Goal: Task Accomplishment & Management: Manage account settings

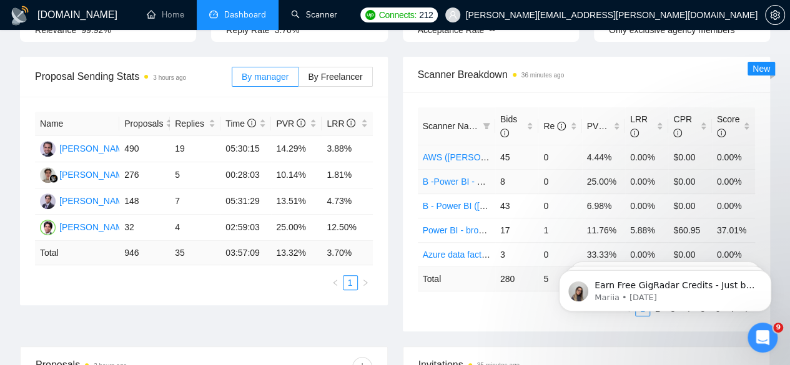
scroll to position [208, 0]
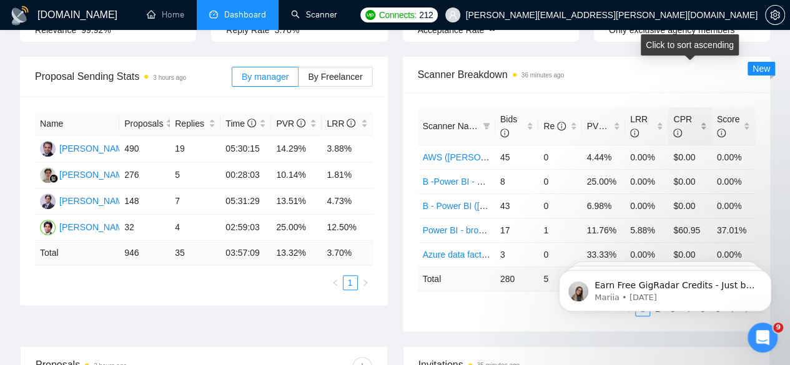
click at [684, 112] on span "CPR" at bounding box center [685, 125] width 24 height 27
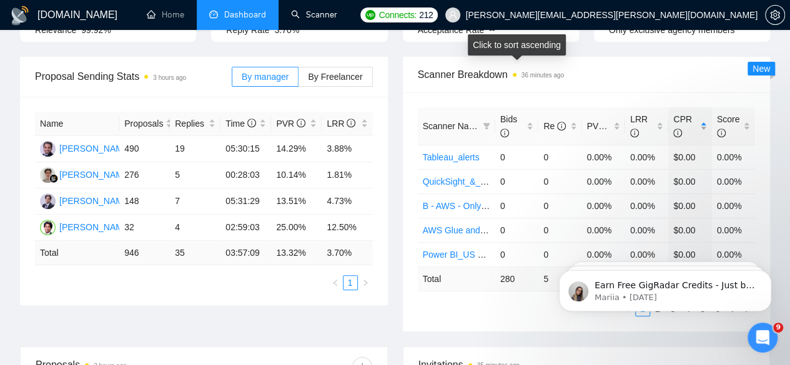
click at [689, 112] on span "CPR" at bounding box center [685, 125] width 24 height 27
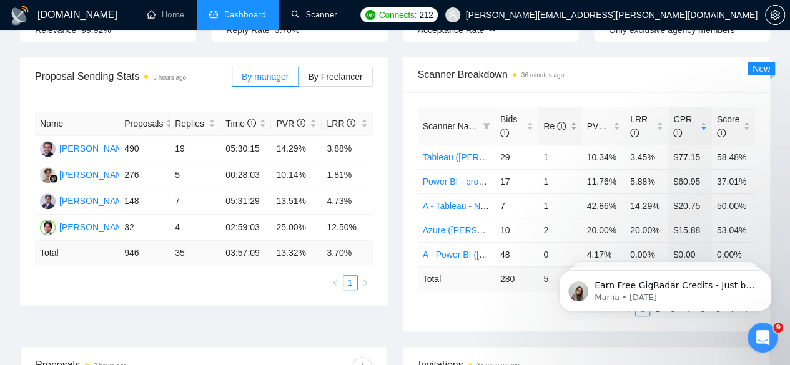
click at [543, 121] on span "Re" at bounding box center [554, 126] width 22 height 10
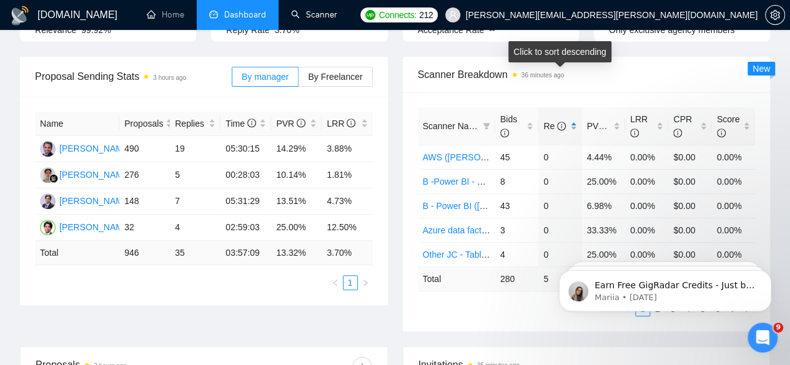
click at [550, 121] on span "Re" at bounding box center [554, 126] width 22 height 10
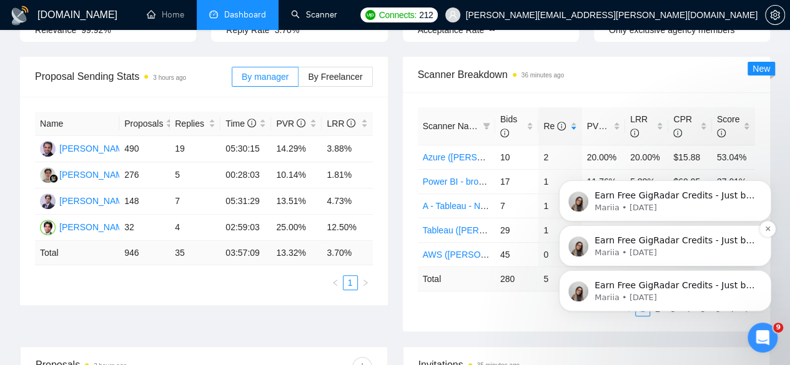
scroll to position [250, 0]
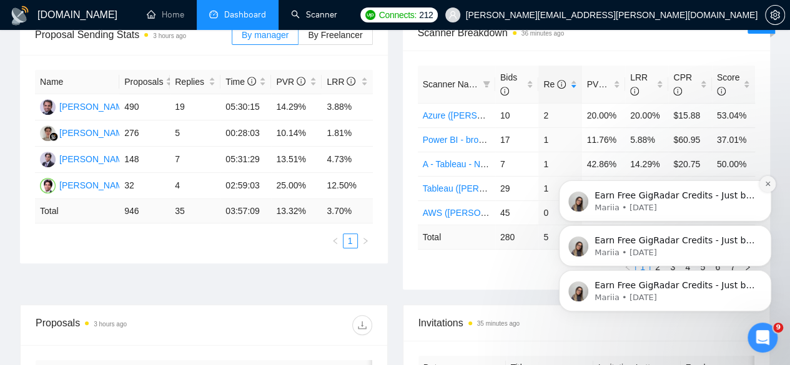
click at [767, 185] on icon "Dismiss notification" at bounding box center [767, 184] width 4 height 4
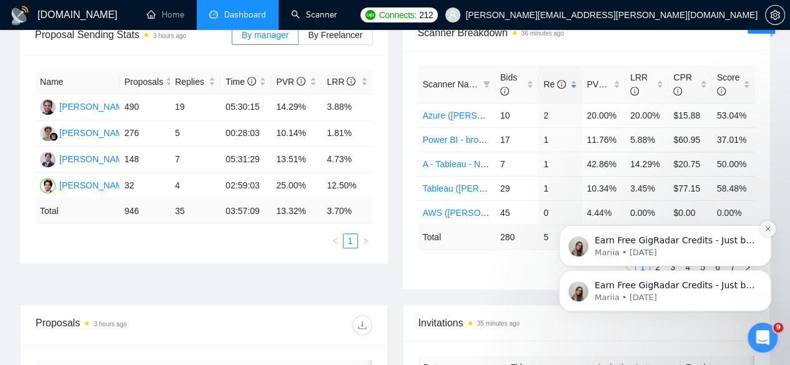
click at [766, 230] on icon "Dismiss notification" at bounding box center [767, 228] width 7 height 7
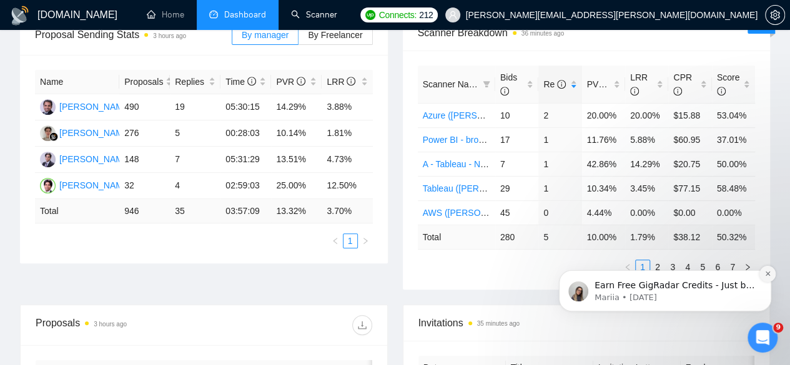
click at [765, 279] on button "Dismiss notification" at bounding box center [767, 274] width 16 height 16
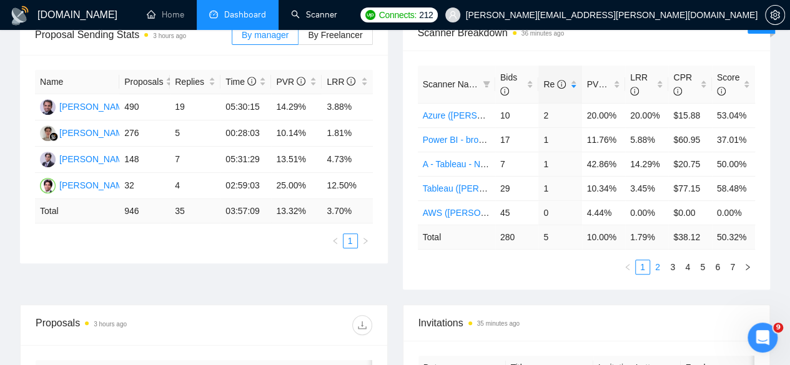
click at [659, 260] on link "2" at bounding box center [658, 267] width 14 height 14
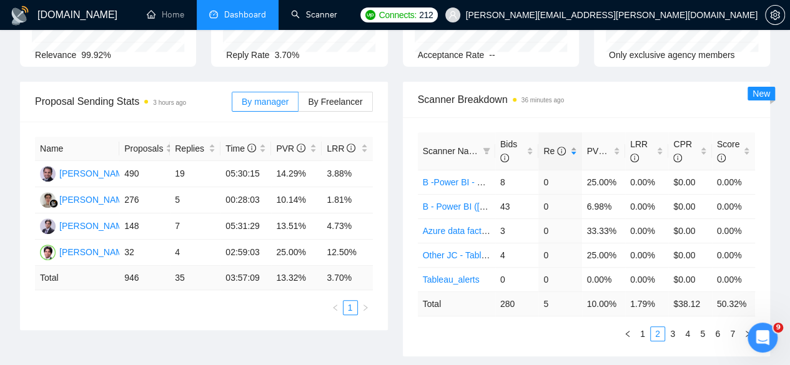
scroll to position [166, 0]
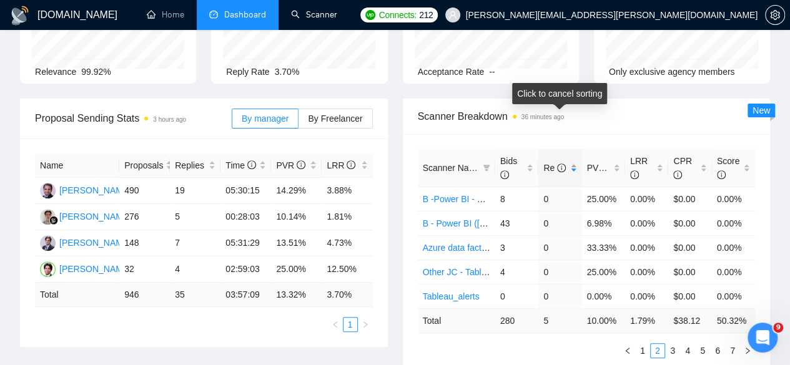
click at [547, 163] on span "Re" at bounding box center [554, 168] width 22 height 10
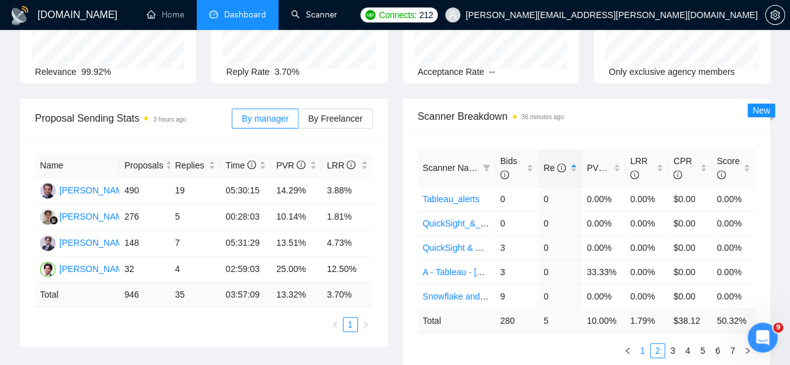
click at [645, 343] on li "1" at bounding box center [642, 350] width 15 height 15
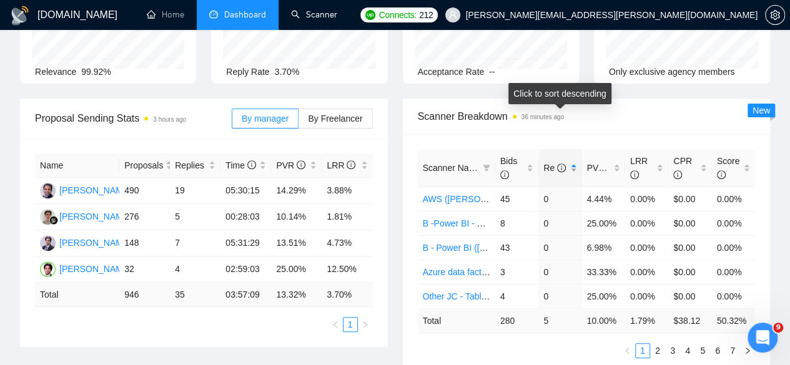
click at [550, 163] on span "Re" at bounding box center [554, 168] width 22 height 10
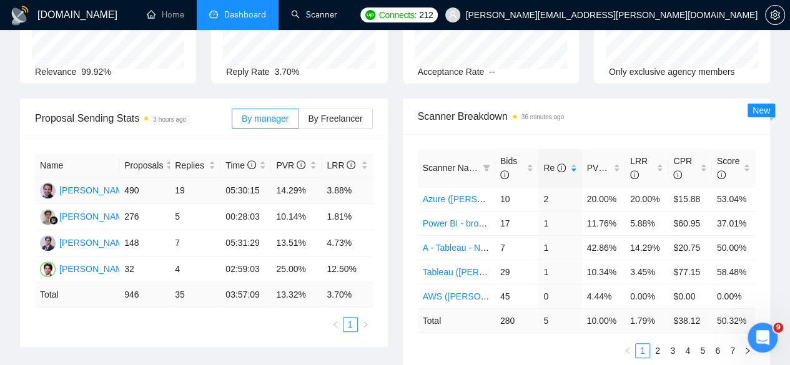
drag, startPoint x: 162, startPoint y: 148, endPoint x: 155, endPoint y: 148, distance: 6.9
click at [162, 178] on td "490" at bounding box center [144, 191] width 51 height 26
click at [199, 159] on span "Replies" at bounding box center [190, 166] width 31 height 14
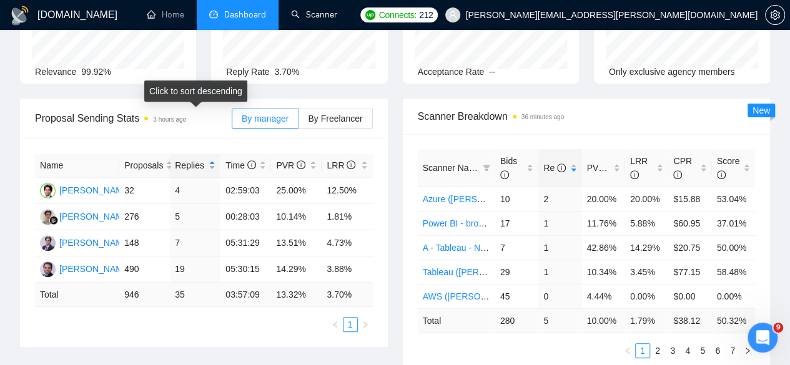
click at [199, 159] on span "Replies" at bounding box center [190, 166] width 31 height 14
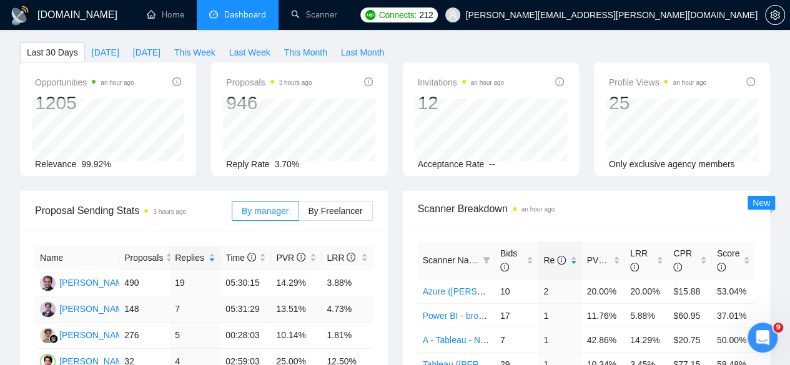
scroll to position [125, 0]
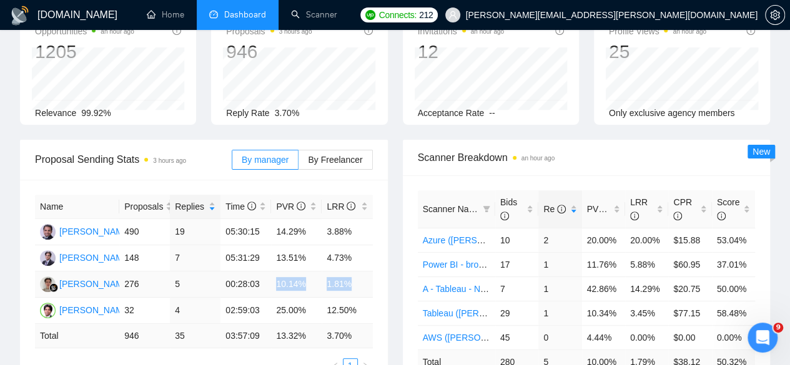
drag, startPoint x: 277, startPoint y: 239, endPoint x: 351, endPoint y: 242, distance: 73.8
click at [351, 272] on tr "Rinat Gymaltdinov 276 5 00:28:03 10.14% 1.81%" at bounding box center [204, 285] width 338 height 26
click at [358, 272] on td "1.81%" at bounding box center [347, 285] width 51 height 26
drag, startPoint x: 358, startPoint y: 242, endPoint x: 275, endPoint y: 237, distance: 83.2
click at [275, 272] on tr "Rinat Gymaltdinov 276 5 00:28:03 10.14% 1.81%" at bounding box center [204, 285] width 338 height 26
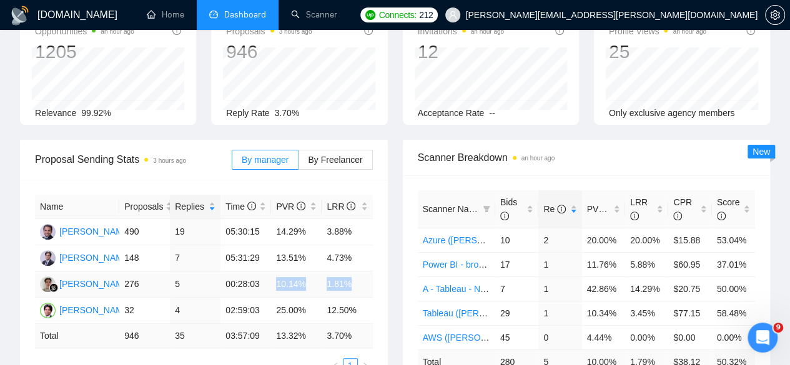
click at [288, 272] on td "10.14%" at bounding box center [296, 285] width 51 height 26
drag, startPoint x: 325, startPoint y: 238, endPoint x: 357, endPoint y: 238, distance: 31.8
click at [357, 272] on td "1.81%" at bounding box center [347, 285] width 51 height 26
click at [279, 219] on td "14.29%" at bounding box center [296, 232] width 51 height 26
drag, startPoint x: 276, startPoint y: 187, endPoint x: 307, endPoint y: 189, distance: 30.7
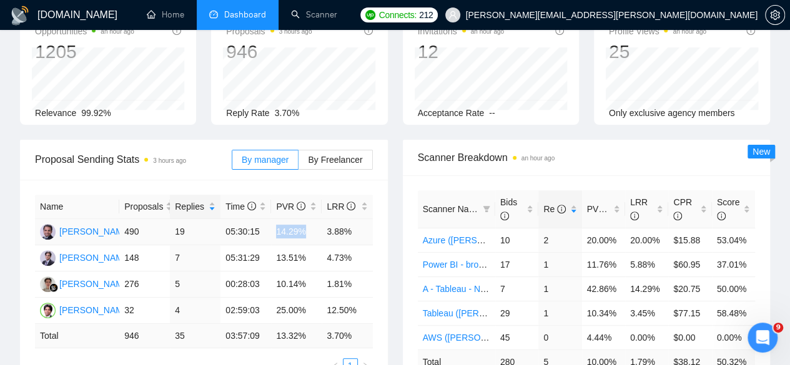
click at [307, 219] on td "14.29%" at bounding box center [296, 232] width 51 height 26
click at [284, 272] on td "10.14%" at bounding box center [296, 285] width 51 height 26
drag, startPoint x: 276, startPoint y: 239, endPoint x: 352, endPoint y: 240, distance: 76.2
click at [352, 272] on tr "Rinat Gymaltdinov 276 5 00:28:03 10.14% 1.81%" at bounding box center [204, 285] width 338 height 26
click at [278, 272] on td "10.14%" at bounding box center [296, 285] width 51 height 26
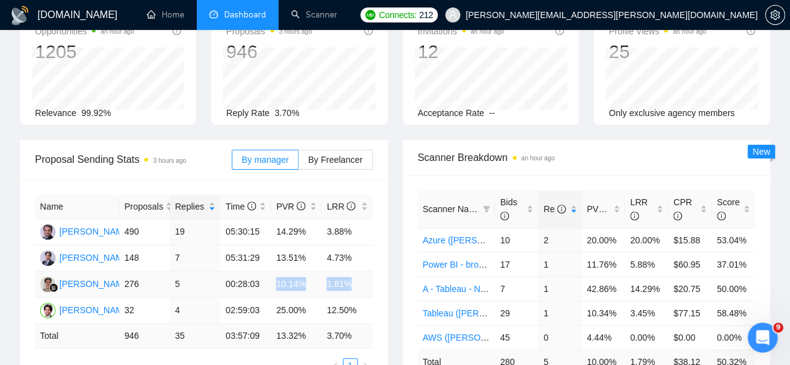
drag, startPoint x: 278, startPoint y: 241, endPoint x: 351, endPoint y: 242, distance: 73.1
click at [351, 272] on tr "Rinat Gymaltdinov 276 5 00:28:03 10.14% 1.81%" at bounding box center [204, 285] width 338 height 26
click at [332, 272] on td "1.81%" at bounding box center [347, 285] width 51 height 26
drag, startPoint x: 274, startPoint y: 242, endPoint x: 361, endPoint y: 239, distance: 86.8
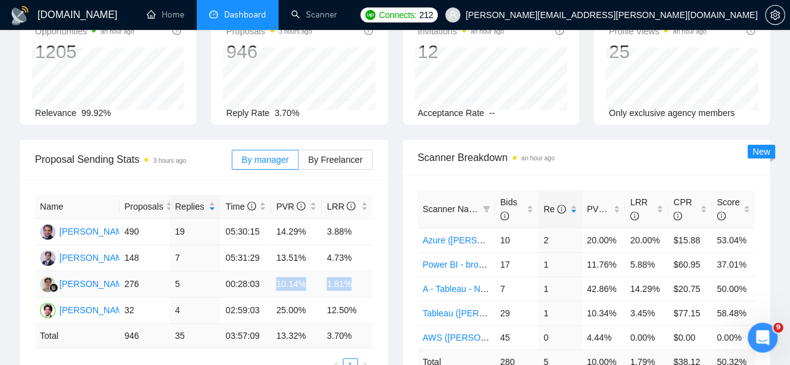
click at [361, 272] on tr "Rinat Gymaltdinov 276 5 00:28:03 10.14% 1.81%" at bounding box center [204, 285] width 338 height 26
drag, startPoint x: 237, startPoint y: 242, endPoint x: 264, endPoint y: 242, distance: 26.2
click at [264, 272] on td "00:28:03" at bounding box center [245, 285] width 51 height 26
click at [283, 272] on td "10.14%" at bounding box center [296, 285] width 51 height 26
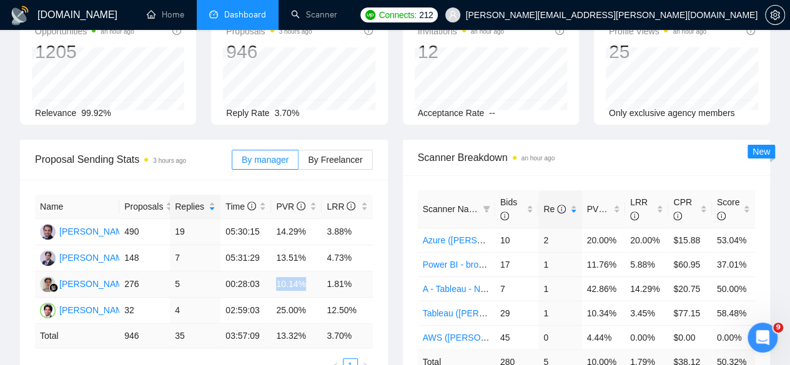
click at [283, 272] on td "10.14%" at bounding box center [296, 285] width 51 height 26
click at [338, 272] on td "1.81%" at bounding box center [347, 285] width 51 height 26
drag, startPoint x: 227, startPoint y: 243, endPoint x: 356, endPoint y: 243, distance: 128.6
click at [356, 272] on tr "Rinat Gymaltdinov 276 5 00:28:03 10.14% 1.81%" at bounding box center [204, 285] width 338 height 26
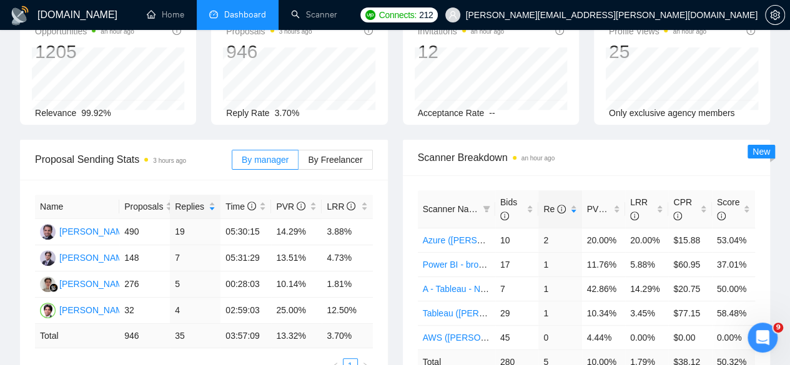
click at [380, 239] on div "Name Proposals Replies Time PVR LRR Nished Singhal 490 19 05:30:15 14.29% 3.88%…" at bounding box center [204, 284] width 368 height 209
drag, startPoint x: 126, startPoint y: 240, endPoint x: 273, endPoint y: 239, distance: 147.4
click at [273, 272] on tr "Rinat Gymaltdinov 276 5 00:28:03 10.14% 1.81%" at bounding box center [204, 285] width 338 height 26
click at [275, 272] on td "10.14%" at bounding box center [296, 285] width 51 height 26
drag, startPoint x: 222, startPoint y: 240, endPoint x: 359, endPoint y: 239, distance: 137.4
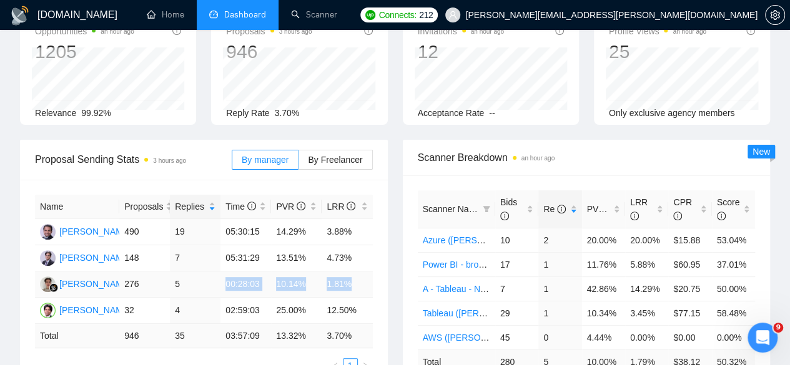
click at [359, 272] on tr "Rinat Gymaltdinov 276 5 00:28:03 10.14% 1.81%" at bounding box center [204, 285] width 338 height 26
click at [280, 272] on td "10.14%" at bounding box center [296, 285] width 51 height 26
drag, startPoint x: 277, startPoint y: 239, endPoint x: 353, endPoint y: 237, distance: 76.2
click at [353, 272] on tr "Rinat Gymaltdinov 276 5 00:28:03 10.14% 1.81%" at bounding box center [204, 285] width 338 height 26
click at [332, 272] on td "1.81%" at bounding box center [347, 285] width 51 height 26
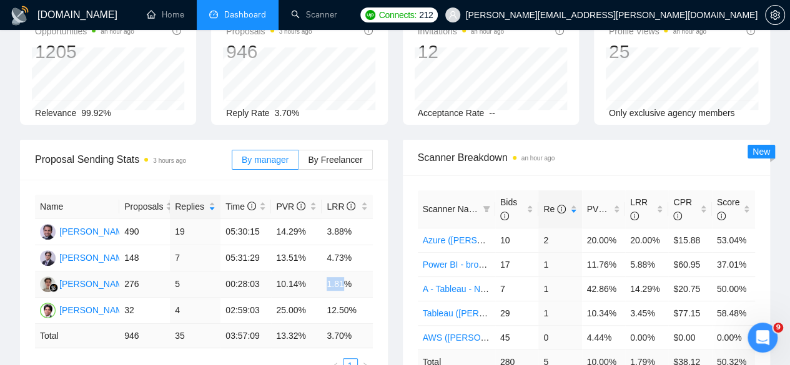
click at [332, 272] on td "1.81%" at bounding box center [347, 285] width 51 height 26
click at [275, 272] on td "10.14%" at bounding box center [296, 285] width 51 height 26
drag, startPoint x: 275, startPoint y: 239, endPoint x: 345, endPoint y: 233, distance: 70.2
click at [352, 272] on tr "Rinat Gymaltdinov 276 5 00:28:03 10.14% 1.81%" at bounding box center [204, 285] width 338 height 26
click at [337, 272] on td "1.81%" at bounding box center [347, 285] width 51 height 26
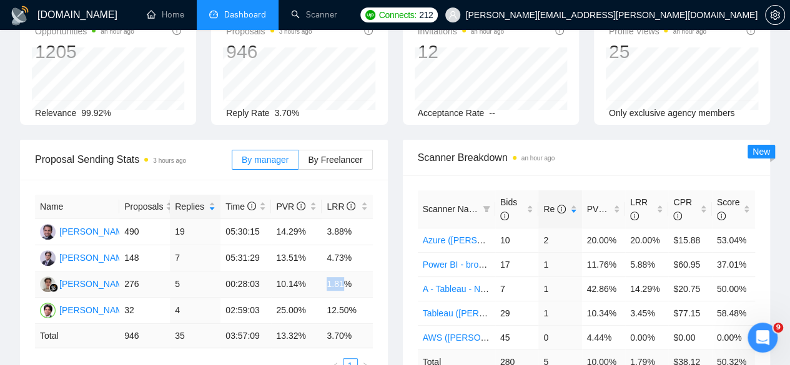
click at [337, 272] on td "1.81%" at bounding box center [347, 285] width 51 height 26
click at [279, 272] on td "10.14%" at bounding box center [296, 285] width 51 height 26
drag, startPoint x: 275, startPoint y: 239, endPoint x: 299, endPoint y: 239, distance: 24.4
click at [299, 272] on td "10.14%" at bounding box center [296, 285] width 51 height 26
drag, startPoint x: 342, startPoint y: 235, endPoint x: 325, endPoint y: 235, distance: 17.5
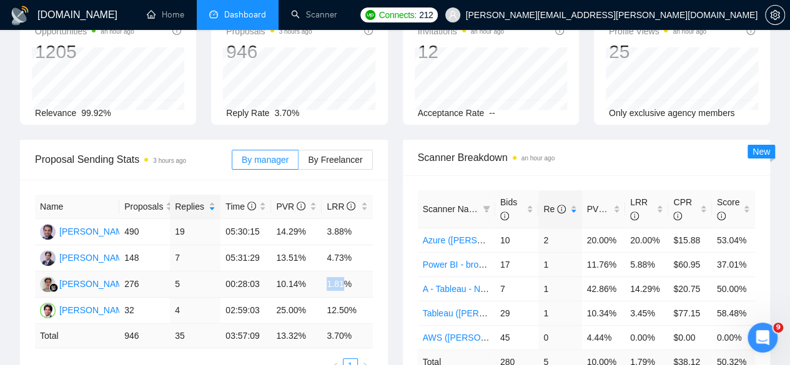
click at [325, 272] on td "1.81%" at bounding box center [347, 285] width 51 height 26
click at [330, 272] on td "1.81%" at bounding box center [347, 285] width 51 height 26
click at [124, 272] on td "276" at bounding box center [144, 285] width 51 height 26
drag, startPoint x: 356, startPoint y: 242, endPoint x: 215, endPoint y: 242, distance: 141.1
click at [215, 272] on tr "Rinat Gymaltdinov 276 5 00:28:03 10.14% 1.81%" at bounding box center [204, 285] width 338 height 26
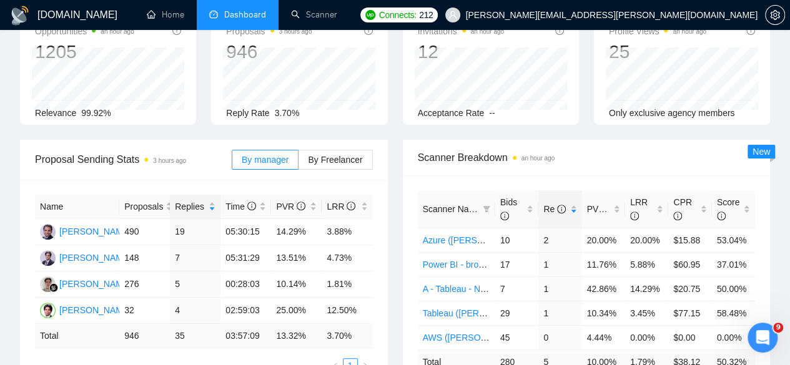
click at [396, 241] on div "Scanner Breakdown an hour ago Scanner Name Bids Re PVR LRR CPR Score Azure (Him…" at bounding box center [586, 277] width 383 height 275
click at [333, 272] on td "1.81%" at bounding box center [347, 285] width 51 height 26
drag, startPoint x: 277, startPoint y: 242, endPoint x: 297, endPoint y: 242, distance: 20.0
click at [297, 272] on td "10.14%" at bounding box center [296, 285] width 51 height 26
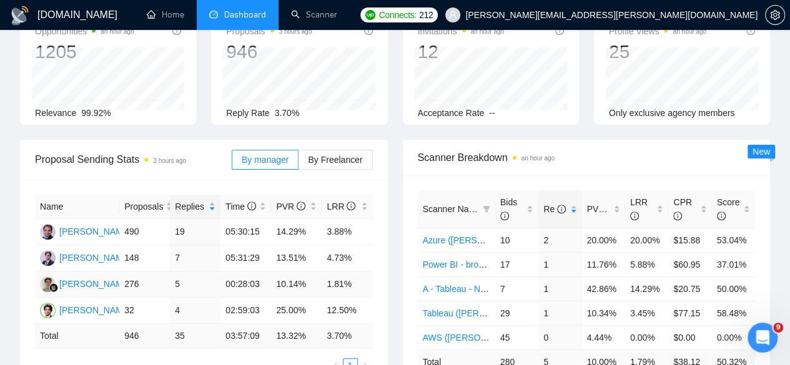
click at [312, 272] on td "10.14%" at bounding box center [296, 285] width 51 height 26
drag, startPoint x: 312, startPoint y: 242, endPoint x: 260, endPoint y: 234, distance: 51.8
click at [260, 272] on tr "Rinat Gymaltdinov 276 5 00:28:03 10.14% 1.81%" at bounding box center [204, 285] width 338 height 26
click at [341, 324] on td "3.70 %" at bounding box center [347, 336] width 51 height 24
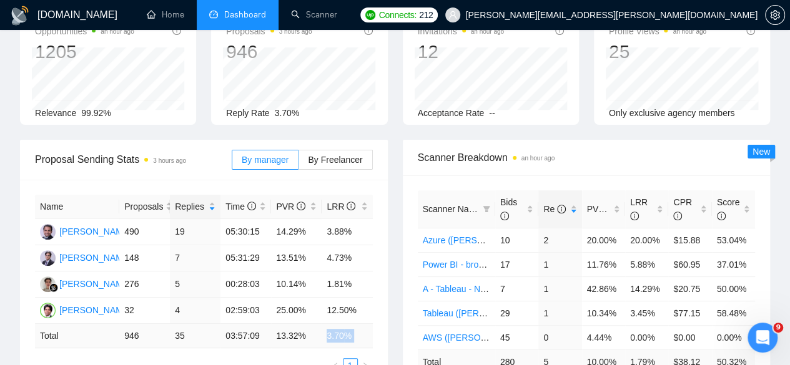
click at [341, 324] on td "3.70 %" at bounding box center [347, 336] width 51 height 24
click at [322, 324] on td "3.70 %" at bounding box center [347, 336] width 51 height 24
drag, startPoint x: 323, startPoint y: 289, endPoint x: 352, endPoint y: 288, distance: 28.8
click at [352, 324] on td "3.70 %" at bounding box center [347, 336] width 51 height 24
drag, startPoint x: 329, startPoint y: 240, endPoint x: 340, endPoint y: 239, distance: 10.6
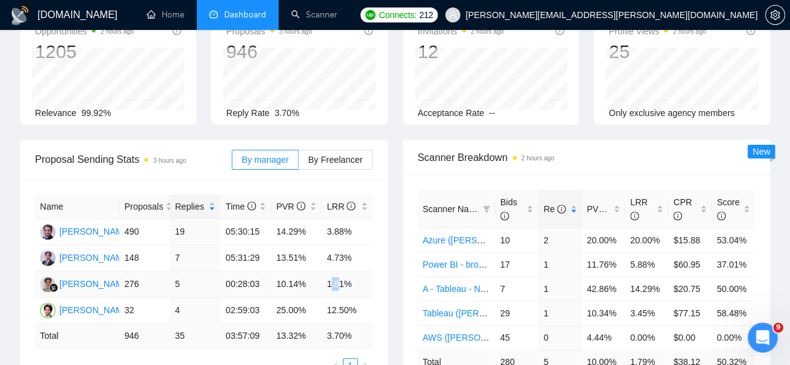
click at [340, 272] on td "1.81%" at bounding box center [347, 285] width 51 height 26
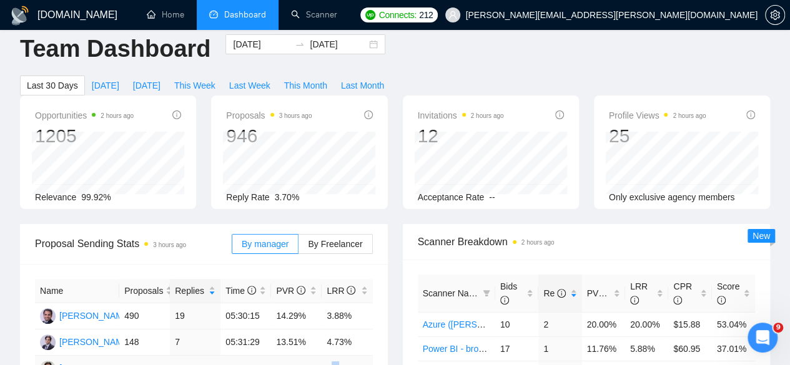
scroll to position [0, 0]
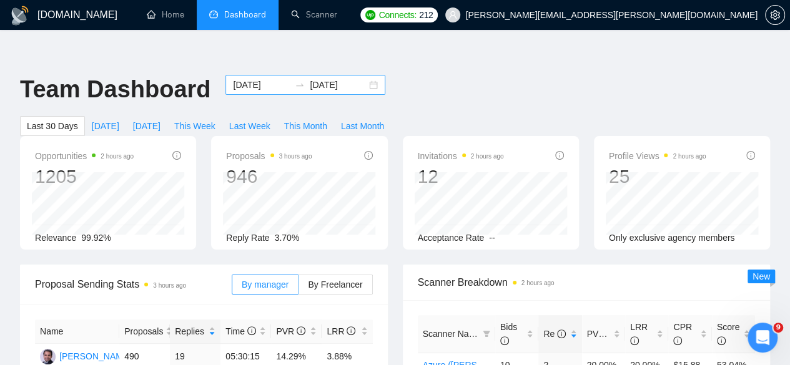
click at [247, 78] on input "2025-07-29" at bounding box center [261, 85] width 57 height 14
click at [255, 78] on input "2025-07-29" at bounding box center [261, 85] width 57 height 14
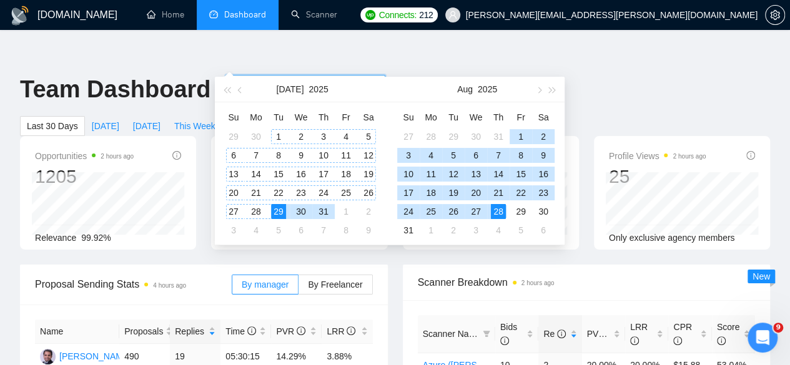
type input "2025-07-01"
click at [280, 137] on div "1" at bounding box center [278, 136] width 15 height 15
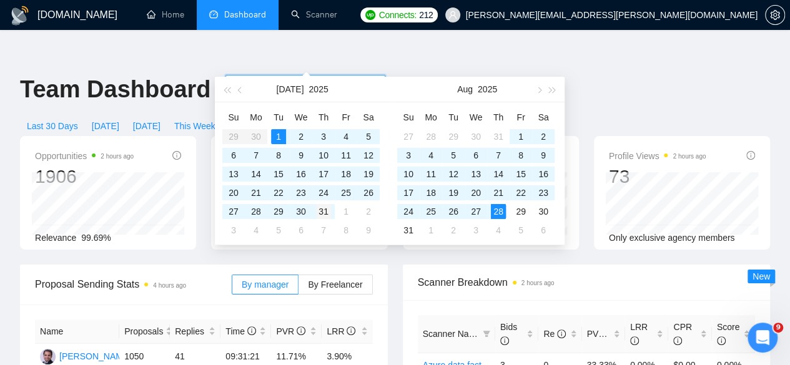
click at [324, 212] on div "31" at bounding box center [323, 211] width 15 height 15
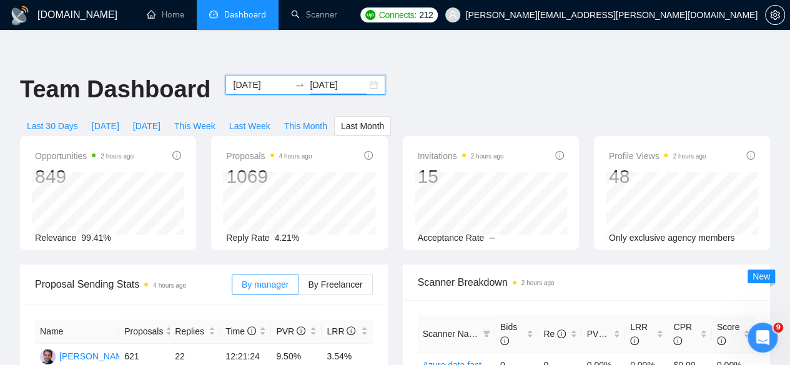
click at [323, 78] on input "2025-07-31" at bounding box center [338, 85] width 57 height 14
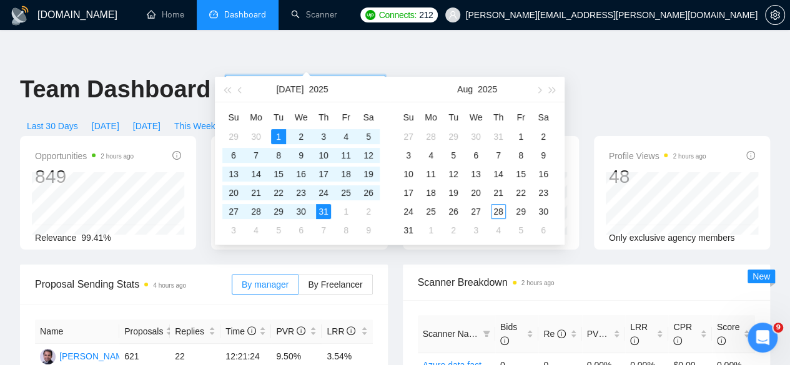
click at [362, 75] on div "2025-07-01 2025-07-31" at bounding box center [305, 85] width 160 height 20
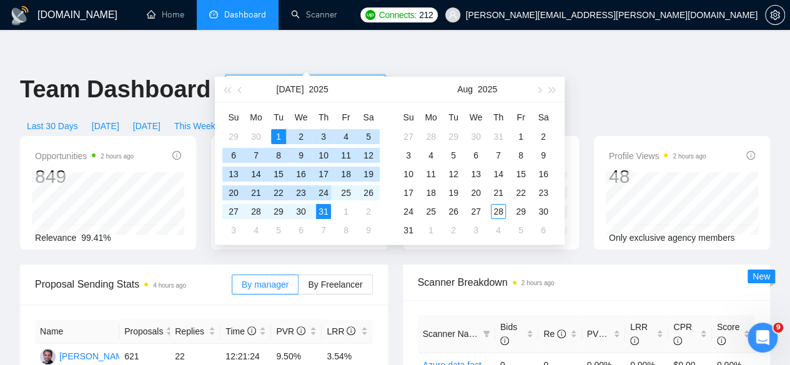
type input "2025-07-31"
click at [317, 207] on div "31" at bounding box center [323, 211] width 15 height 15
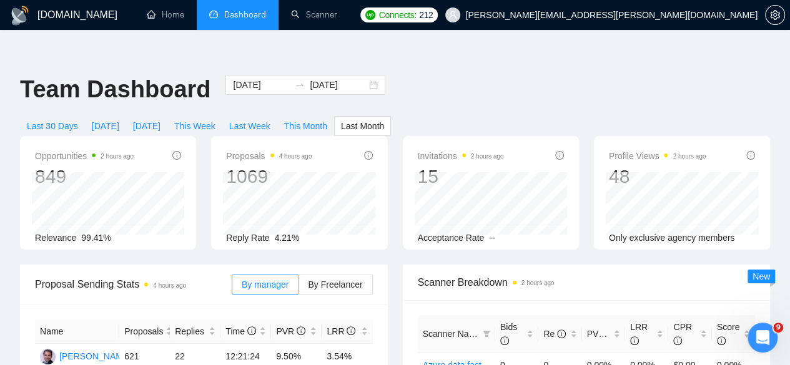
scroll to position [166, 0]
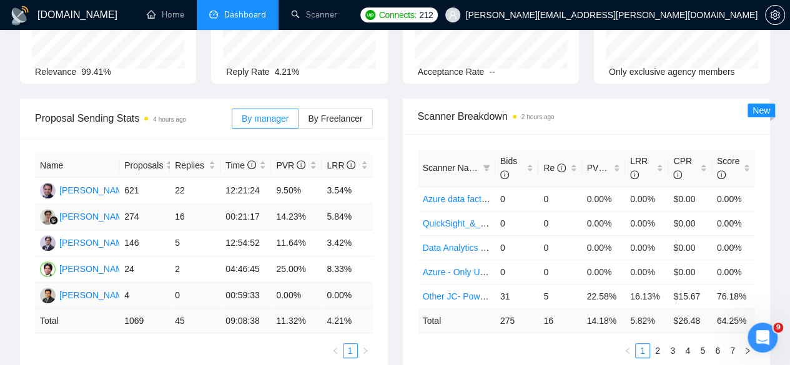
click at [332, 204] on td "5.84%" at bounding box center [347, 217] width 51 height 26
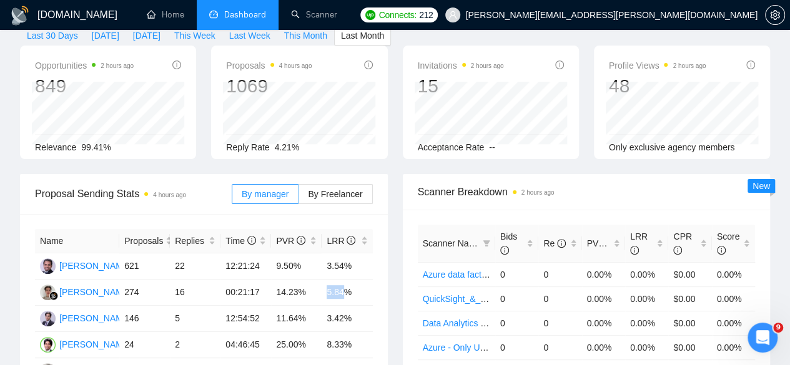
scroll to position [0, 0]
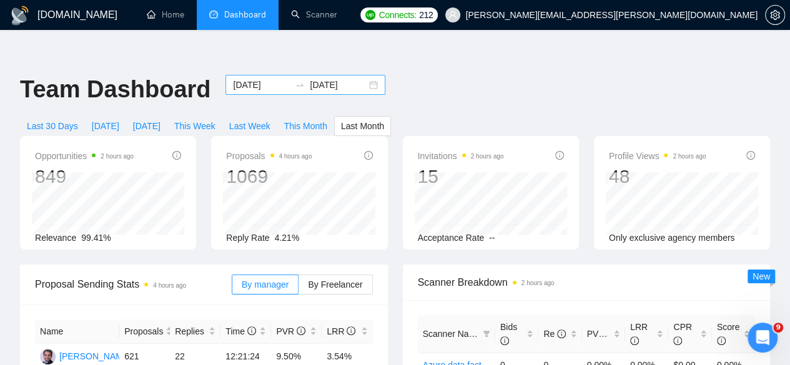
click at [335, 78] on input "2025-07-31" at bounding box center [338, 85] width 57 height 14
click at [260, 78] on input "2025-07-01" at bounding box center [261, 85] width 57 height 14
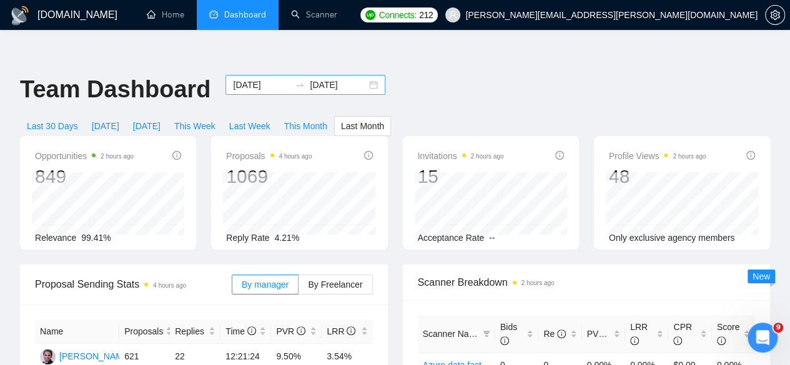
drag, startPoint x: 244, startPoint y: 59, endPoint x: 298, endPoint y: 59, distance: 54.3
click at [244, 78] on input "2025-07-01" at bounding box center [261, 85] width 57 height 14
click at [320, 78] on input "2025-07-31" at bounding box center [338, 85] width 57 height 14
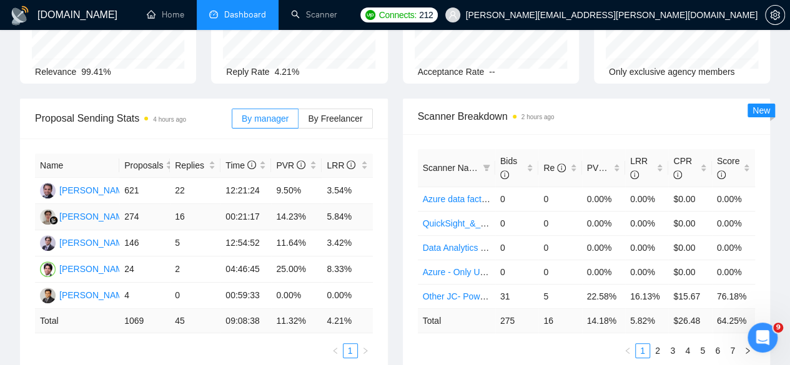
click at [347, 204] on tr "Rinat Gymaltdinov 274 16 00:21:17 14.23% 5.84%" at bounding box center [204, 217] width 338 height 26
click at [383, 177] on div "Name Proposals Replies Time PVR LRR Nished Singhal 621 22 12:21:24 9.50% 3.54% …" at bounding box center [204, 256] width 368 height 235
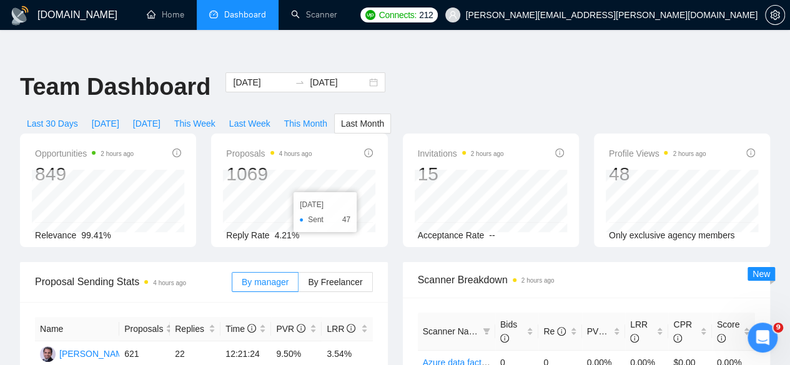
scroll to position [0, 0]
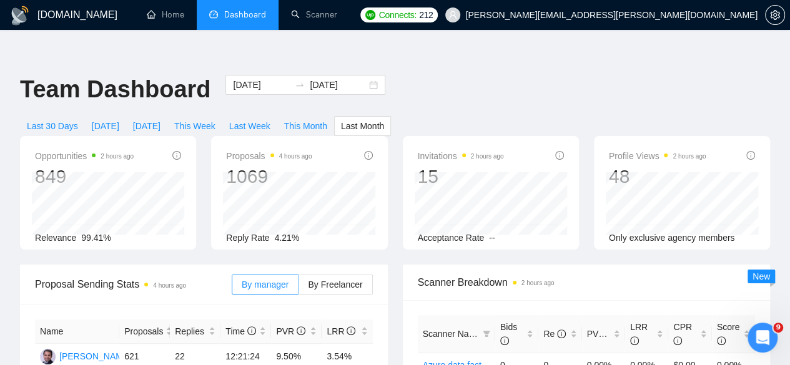
click at [254, 78] on input "2025-07-01" at bounding box center [261, 85] width 57 height 14
click at [361, 75] on div "2025-07-01 2025-07-31" at bounding box center [305, 85] width 160 height 20
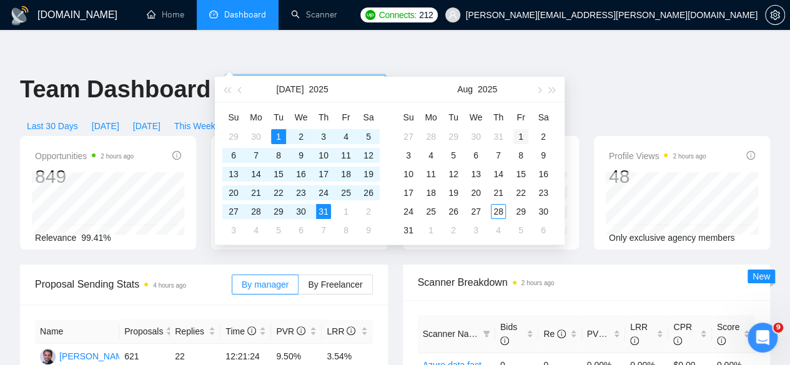
type input "2025-08-01"
click at [520, 137] on div "1" at bounding box center [520, 136] width 15 height 15
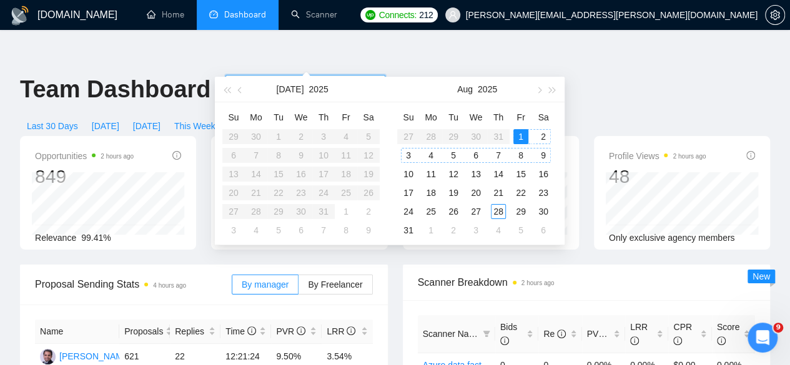
type input "2025-08-09"
click at [540, 153] on div "9" at bounding box center [543, 155] width 15 height 15
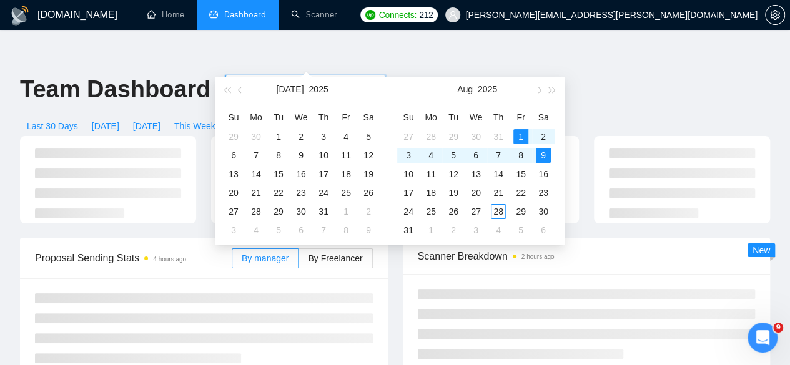
click at [393, 272] on div "Proposal Sending Stats 4 hours ago By manager By Freelancer" at bounding box center [203, 309] width 383 height 140
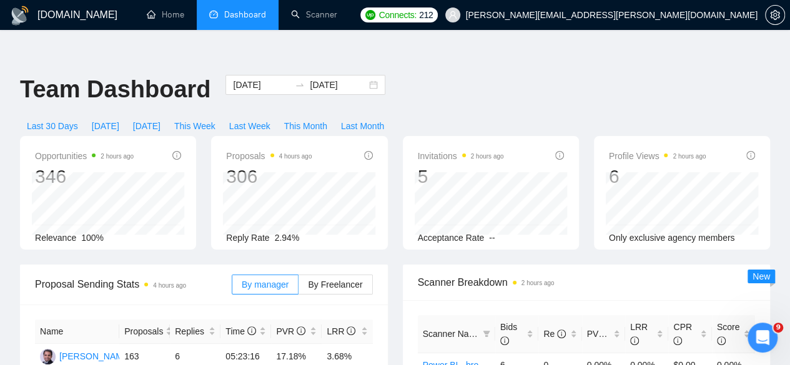
scroll to position [125, 0]
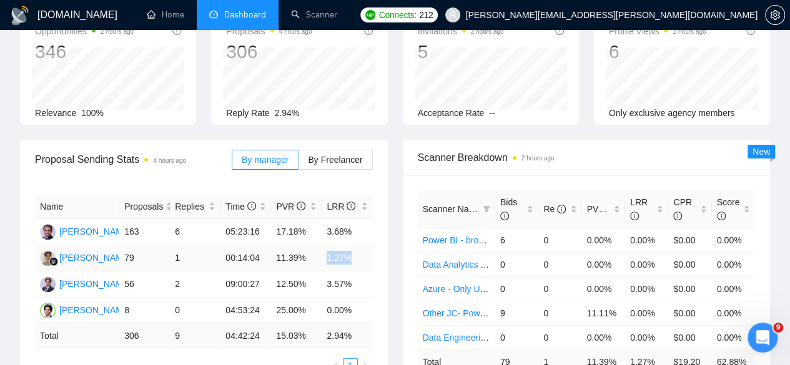
drag, startPoint x: 324, startPoint y: 210, endPoint x: 310, endPoint y: 213, distance: 14.7
click at [348, 245] on td "1.27%" at bounding box center [347, 258] width 51 height 26
click at [323, 245] on td "1.27%" at bounding box center [347, 258] width 51 height 26
drag, startPoint x: 272, startPoint y: 214, endPoint x: 307, endPoint y: 214, distance: 35.0
click at [307, 245] on td "11.39%" at bounding box center [296, 258] width 51 height 26
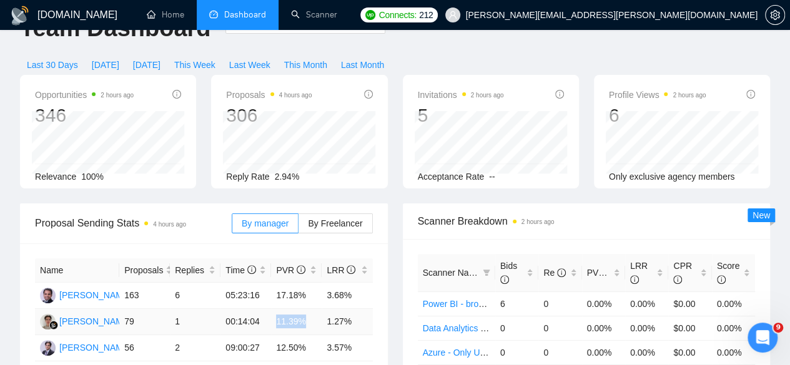
scroll to position [0, 0]
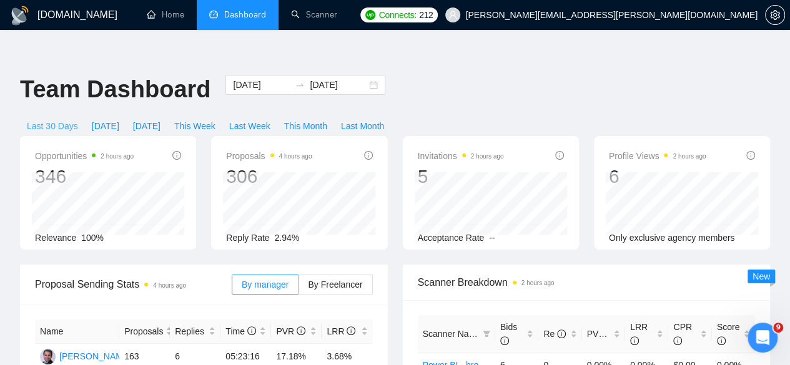
click at [85, 116] on button "Last 30 Days" at bounding box center [52, 126] width 65 height 20
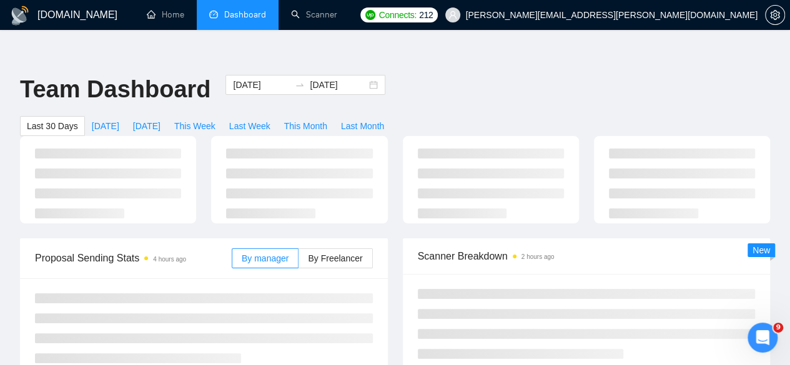
type input "2025-07-29"
type input "2025-08-28"
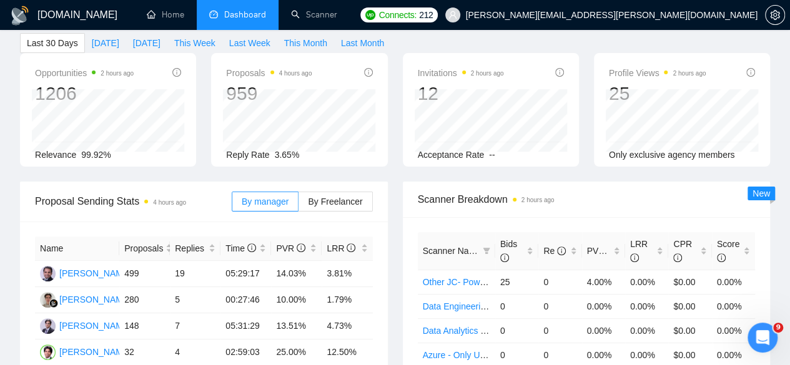
scroll to position [125, 0]
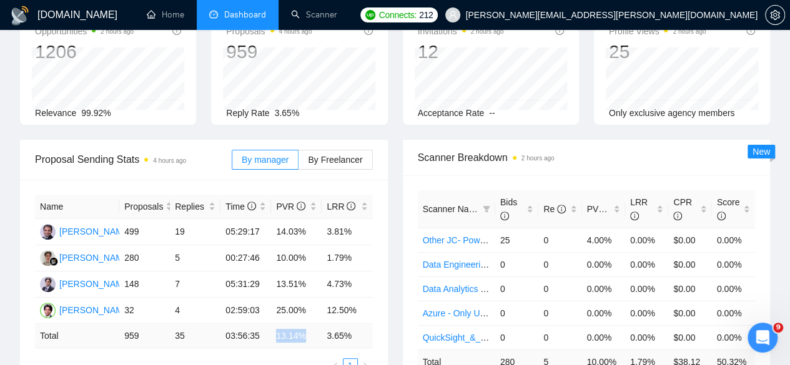
drag, startPoint x: 276, startPoint y: 290, endPoint x: 311, endPoint y: 293, distance: 35.1
click at [311, 324] on td "13.14 %" at bounding box center [296, 336] width 51 height 24
drag, startPoint x: 324, startPoint y: 292, endPoint x: 362, endPoint y: 292, distance: 38.1
click at [362, 324] on td "3.65 %" at bounding box center [347, 336] width 51 height 24
drag, startPoint x: 125, startPoint y: 212, endPoint x: 352, endPoint y: 218, distance: 226.7
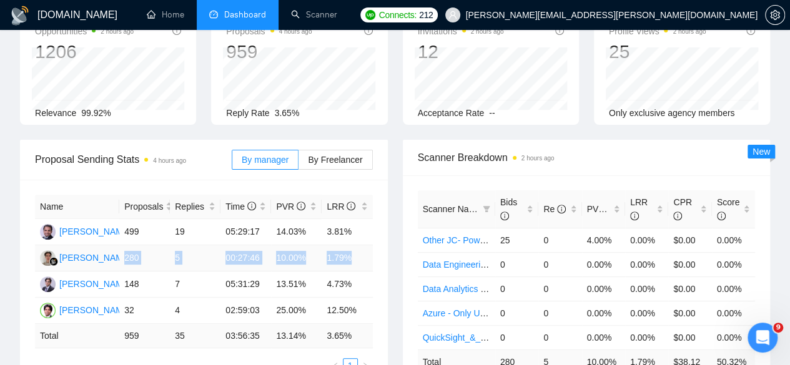
click at [352, 245] on tr "Rinat Gymaltdinov 280 5 00:27:46 10.00% 1.79%" at bounding box center [204, 258] width 338 height 26
click at [352, 245] on td "1.79%" at bounding box center [347, 258] width 51 height 26
drag, startPoint x: 353, startPoint y: 214, endPoint x: 215, endPoint y: 220, distance: 137.5
click at [215, 245] on tr "Rinat Gymaltdinov 280 5 00:27:46 10.00% 1.79%" at bounding box center [204, 258] width 338 height 26
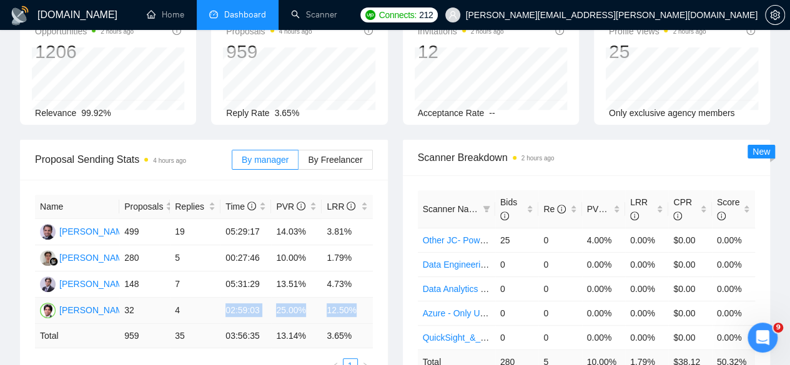
drag, startPoint x: 218, startPoint y: 265, endPoint x: 366, endPoint y: 266, distance: 148.0
click at [366, 298] on tr "Himanshu Bahmani 32 4 02:59:03 25.00% 12.50%" at bounding box center [204, 311] width 338 height 26
click at [413, 264] on div "Scanner Name Bids Re PVR LRR CPR Score Other JC- Power BI (Pavel) 25 0 4.00% 0.…" at bounding box center [587, 294] width 368 height 239
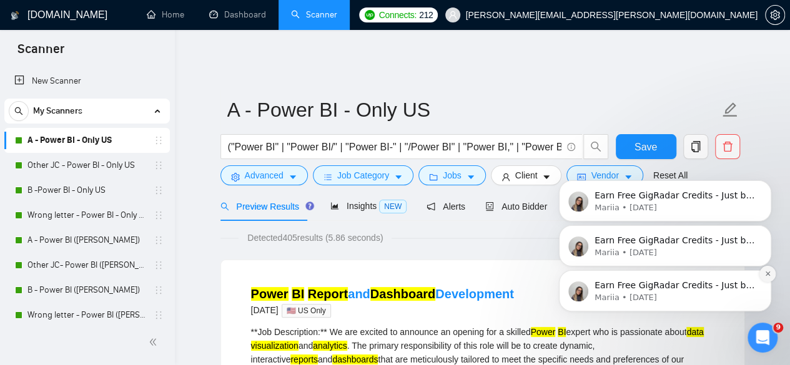
click at [766, 274] on icon "Dismiss notification" at bounding box center [767, 273] width 7 height 7
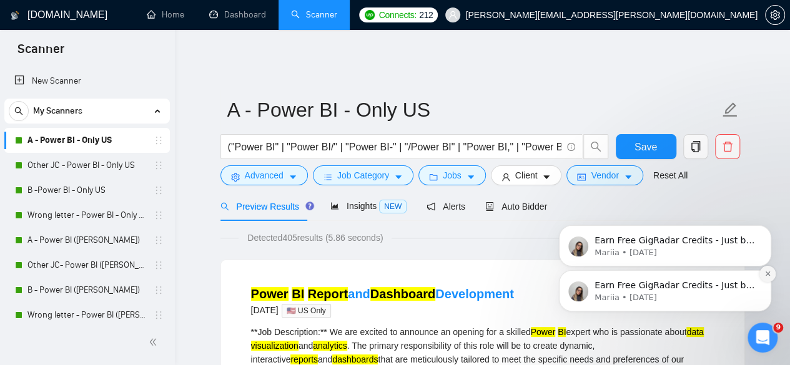
click at [767, 271] on icon "Dismiss notification" at bounding box center [767, 273] width 7 height 7
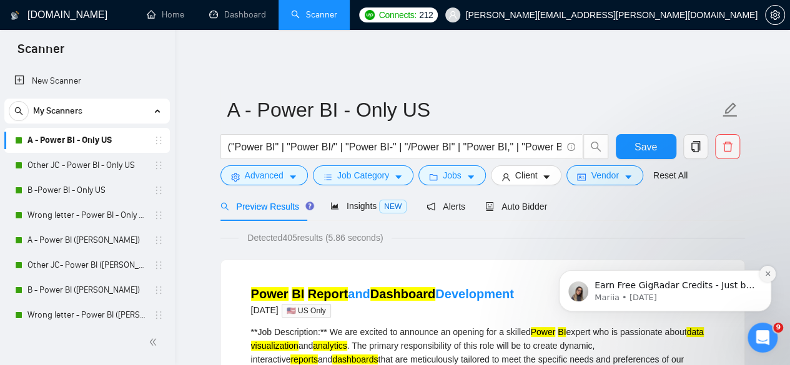
click at [769, 275] on icon "Dismiss notification" at bounding box center [767, 273] width 7 height 7
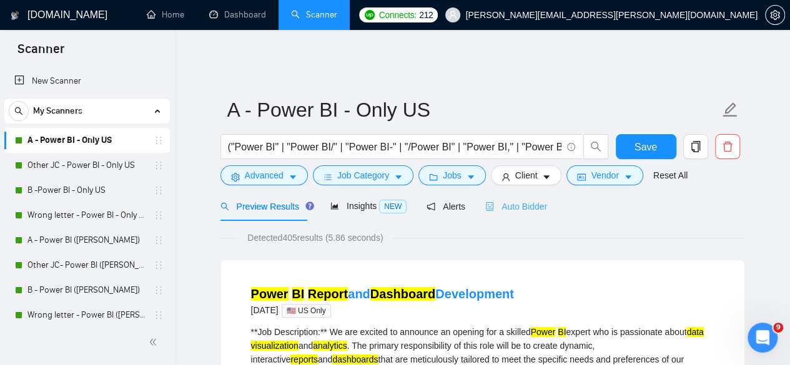
click at [503, 207] on div "Auto Bidder" at bounding box center [516, 206] width 62 height 29
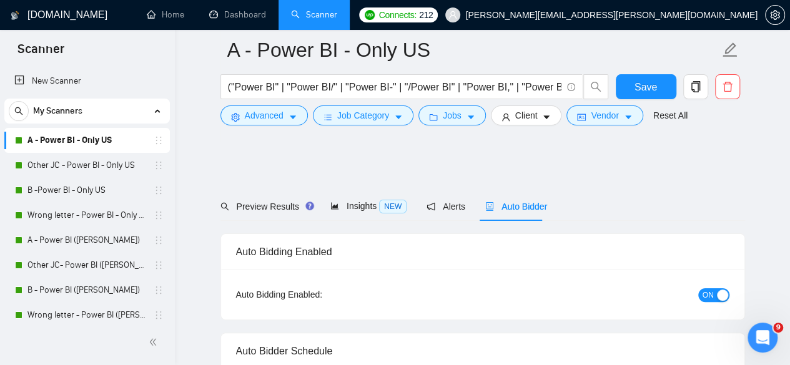
radio input "false"
radio input "true"
checkbox input "true"
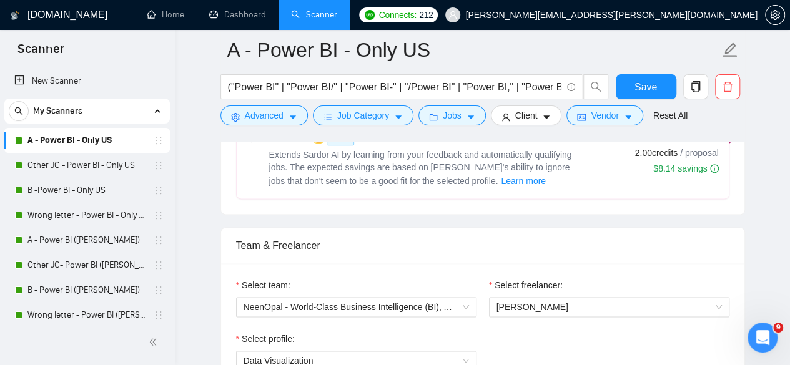
click at [458, 279] on div "Select team: NeenOpal - World-Class Business Intelligence (BI), Analytics & Dat…" at bounding box center [356, 306] width 253 height 54
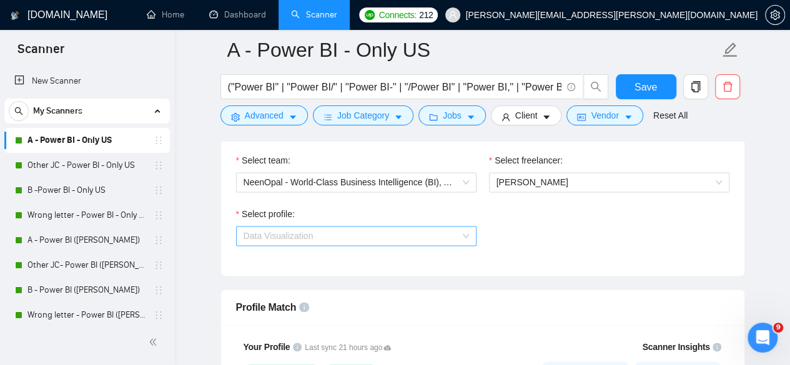
click at [465, 227] on span "Data Visualization" at bounding box center [356, 236] width 225 height 19
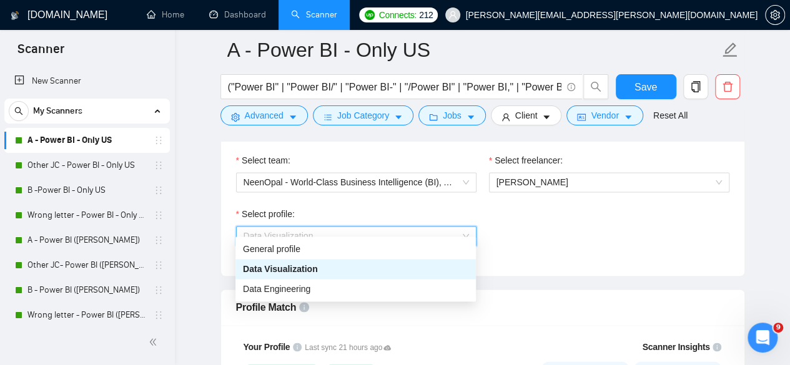
click at [506, 225] on div "Select profile: Data Visualization" at bounding box center [483, 234] width 506 height 54
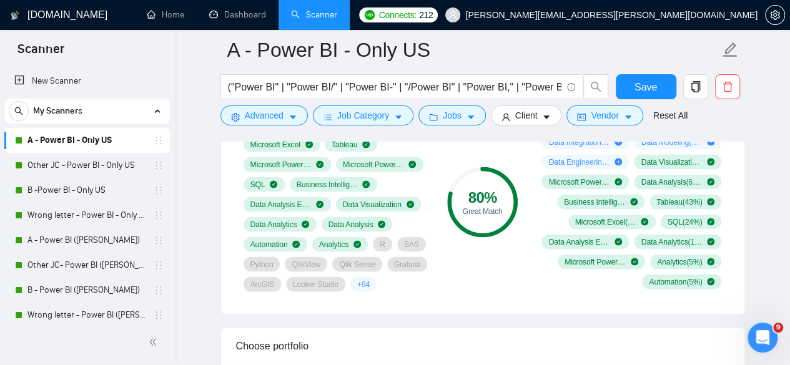
scroll to position [999, 0]
